Goal: Complete application form

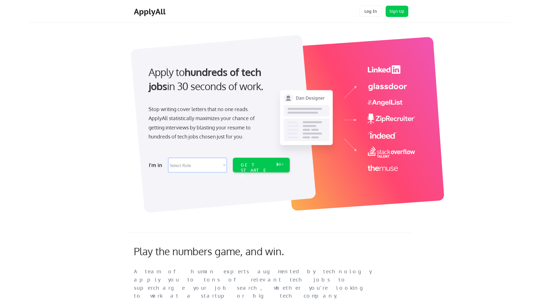
click at [209, 166] on select "Select Role Software Engineering Product Management Customer Success Sales UI/U…" at bounding box center [197, 165] width 59 height 15
select select ""product""
click at [168, 158] on select "Select Role Software Engineering Product Management Customer Success Sales UI/U…" at bounding box center [197, 165] width 59 height 15
select select ""product""
click at [257, 167] on div "GET STARTED" at bounding box center [256, 170] width 30 height 16
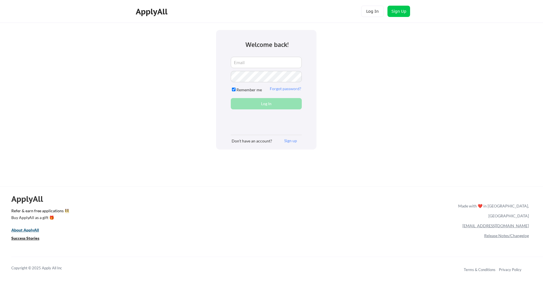
click at [25, 228] on u "About ApplyAll" at bounding box center [25, 230] width 28 height 5
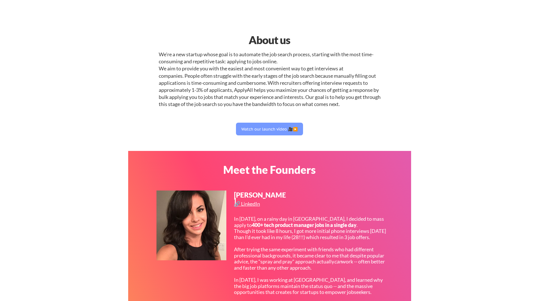
select select ""product""
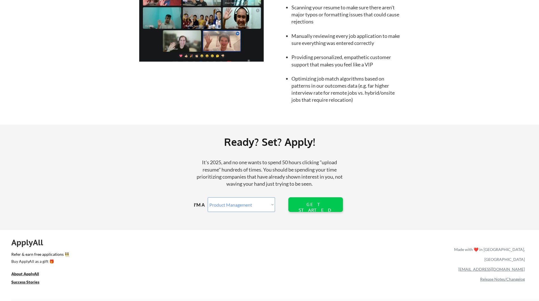
scroll to position [559, 0]
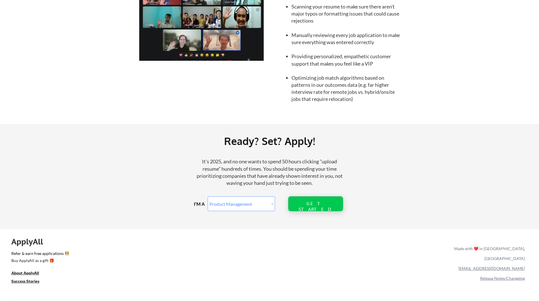
click at [333, 207] on div "GET STARTED" at bounding box center [315, 204] width 36 height 15
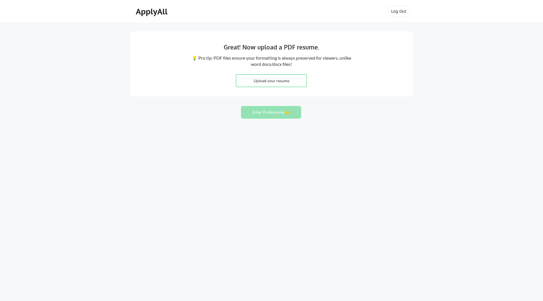
click at [270, 81] on input "file" at bounding box center [271, 81] width 70 height 12
type input "C:\fakepath\Chase J. Neilson Resume Q2 2025.pdf"
click at [272, 115] on button "Enter Preferences 👉" at bounding box center [271, 112] width 60 height 13
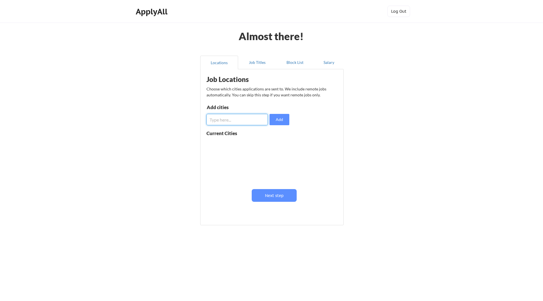
click at [244, 117] on input "input" at bounding box center [237, 119] width 61 height 11
type input "[GEOGRAPHIC_DATA]"
click at [271, 122] on button "Add" at bounding box center [280, 119] width 20 height 11
click at [232, 121] on input "input" at bounding box center [237, 119] width 61 height 11
type input "Durham"
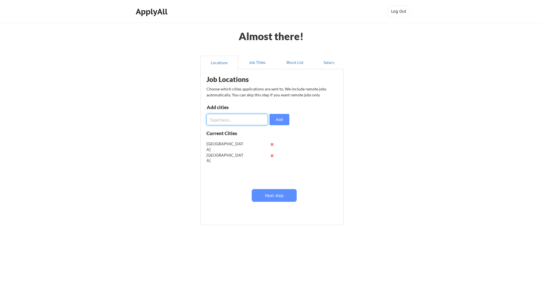
click at [232, 121] on input "input" at bounding box center [237, 119] width 61 height 11
type input "Panama City Beach"
click at [232, 121] on input "input" at bounding box center [237, 119] width 61 height 11
type input "Destin"
click at [234, 121] on input "input" at bounding box center [237, 119] width 61 height 11
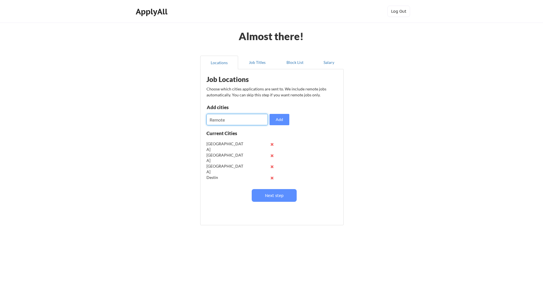
type input "Remote"
click at [252, 66] on button "Job Titles" at bounding box center [257, 63] width 38 height 14
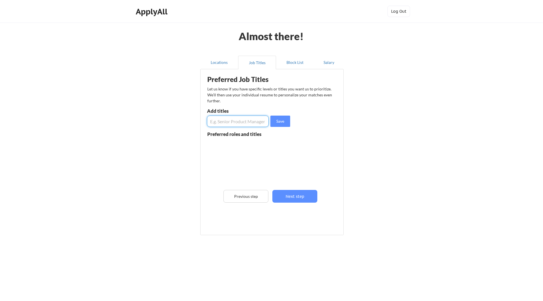
click at [231, 121] on input "input" at bounding box center [238, 121] width 62 height 11
type input "Senior Product Manager"
click at [228, 120] on input "input" at bounding box center [238, 121] width 62 height 11
type input "Technical Product Manager"
click at [284, 119] on button "Save" at bounding box center [281, 121] width 20 height 11
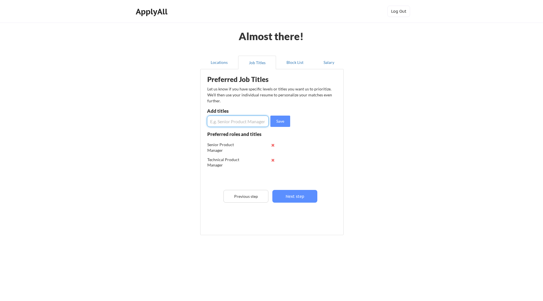
click at [261, 123] on input "input" at bounding box center [238, 121] width 62 height 11
type input "Product Manager"
click at [282, 120] on button "Save" at bounding box center [281, 121] width 20 height 11
click at [288, 65] on button "Block List" at bounding box center [295, 63] width 38 height 14
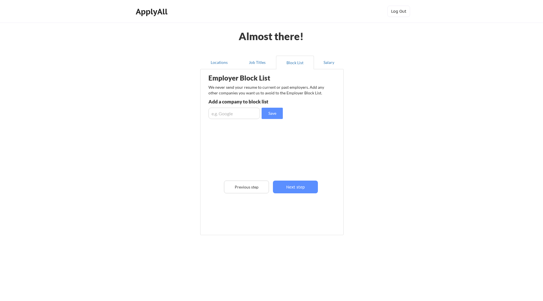
click at [253, 115] on input "input" at bounding box center [235, 113] width 52 height 11
type input "Autosoft"
click at [253, 115] on input "input" at bounding box center [235, 113] width 52 height 11
type input "CDK"
click at [327, 65] on button "Salary" at bounding box center [329, 63] width 30 height 14
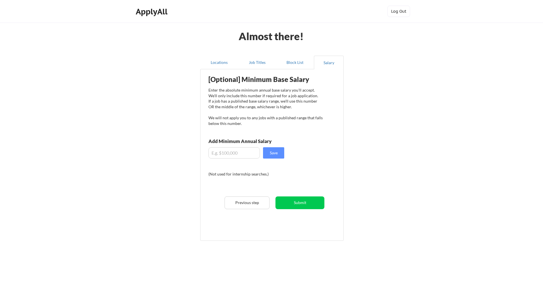
click at [234, 153] on input "input" at bounding box center [235, 152] width 52 height 11
type input "$135,000"
click at [280, 151] on button "Save" at bounding box center [273, 152] width 21 height 11
click at [301, 206] on button "Submit" at bounding box center [300, 203] width 49 height 13
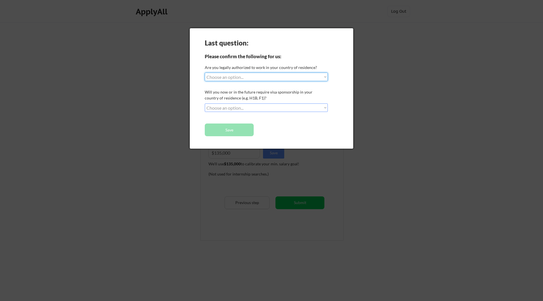
click at [265, 78] on select "Choose an option... Yes, I am a US Citizen Yes, I am a Canadian Citizen Yes, I …" at bounding box center [266, 77] width 123 height 8
select select ""yes__i_am_a_us_citizen""
click at [205, 73] on select "Choose an option... Yes, I am a US Citizen Yes, I am a Canadian Citizen Yes, I …" at bounding box center [266, 77] width 123 height 8
click at [244, 106] on select "Choose an option... No, I will not need sponsorship Yes, I will need sponsorship" at bounding box center [266, 108] width 123 height 8
select select ""no__i_will_not_need_sponsorship""
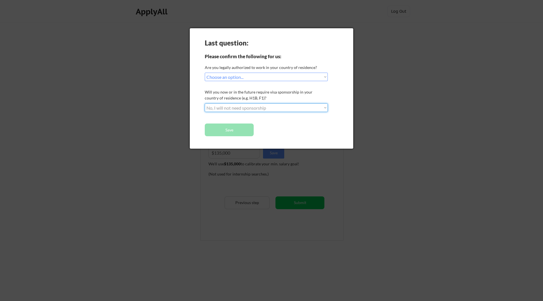
click at [205, 104] on select "Choose an option... No, I will not need sponsorship Yes, I will need sponsorship" at bounding box center [266, 108] width 123 height 8
click at [239, 130] on button "Save" at bounding box center [229, 130] width 49 height 13
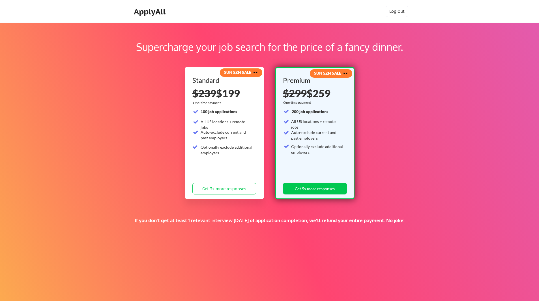
click at [239, 130] on div "Auto-exclude current and past employers" at bounding box center [227, 135] width 52 height 11
